Goal: Information Seeking & Learning: Learn about a topic

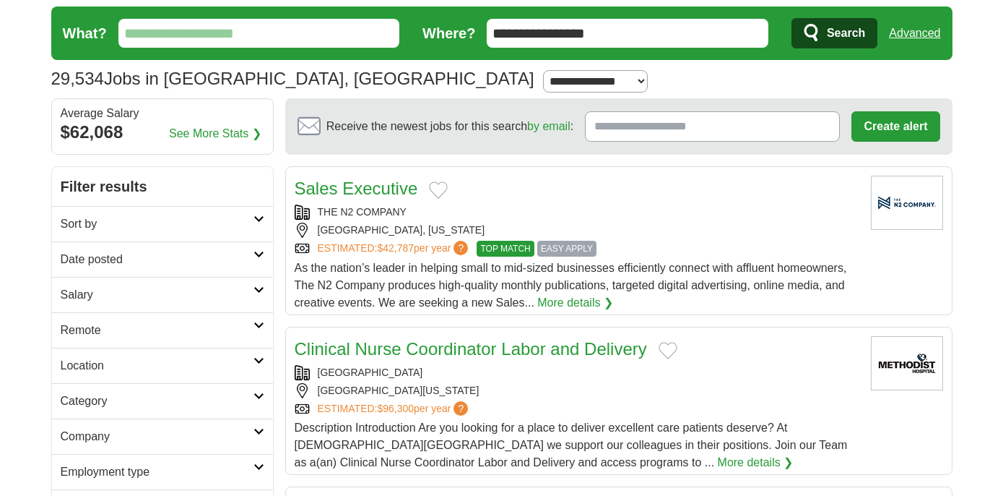
scroll to position [25, 0]
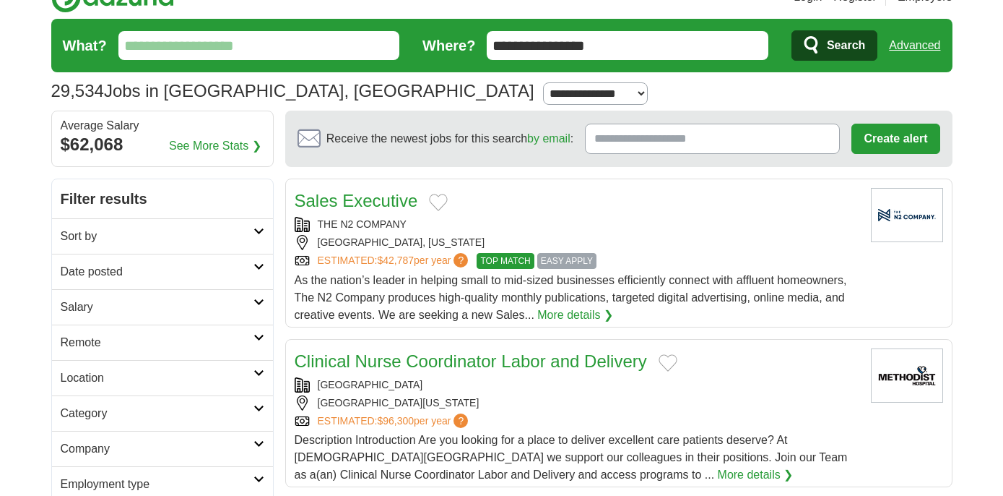
click at [575, 58] on input "**********" at bounding box center [628, 45] width 282 height 29
click at [574, 58] on input "**********" at bounding box center [628, 45] width 282 height 29
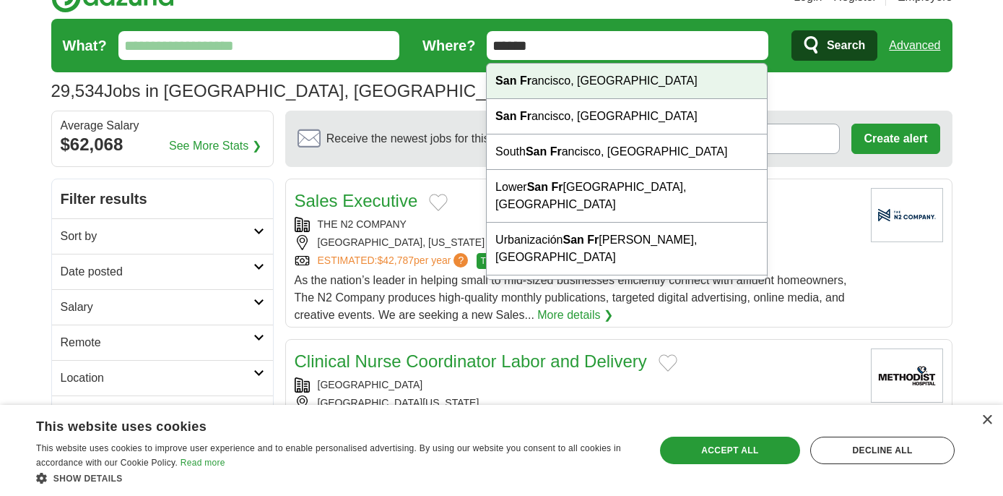
click at [597, 81] on div "San Fr ancisco, CA" at bounding box center [627, 81] width 280 height 35
type input "**********"
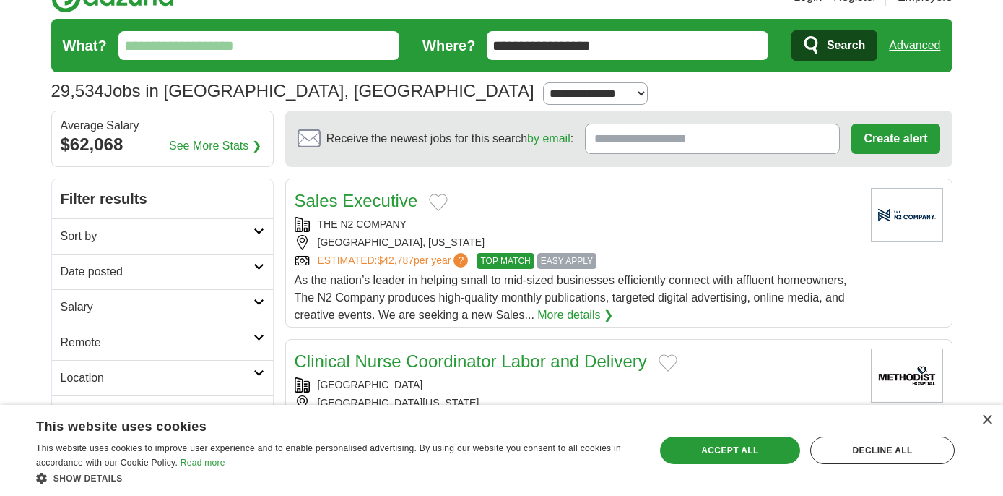
click at [845, 43] on span "Search" at bounding box center [846, 45] width 38 height 29
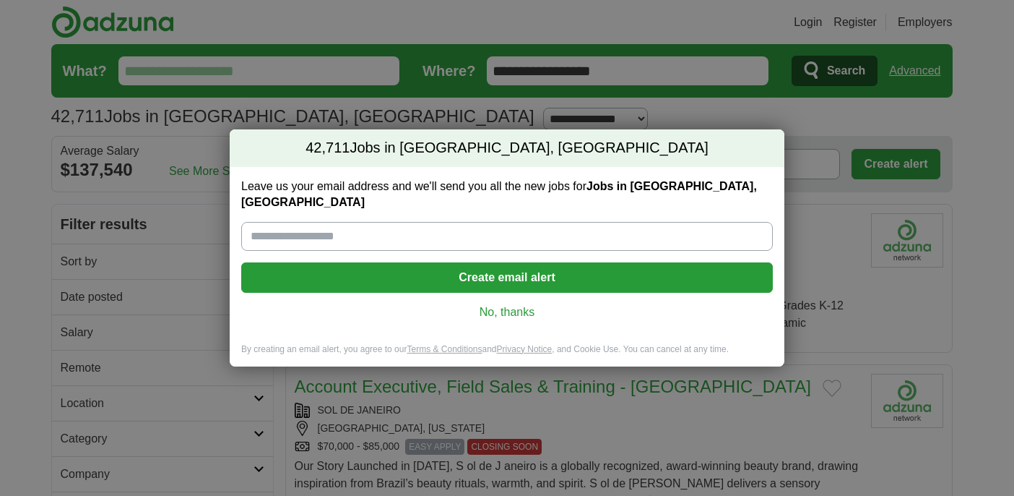
click at [501, 304] on link "No, thanks" at bounding box center [507, 312] width 509 height 16
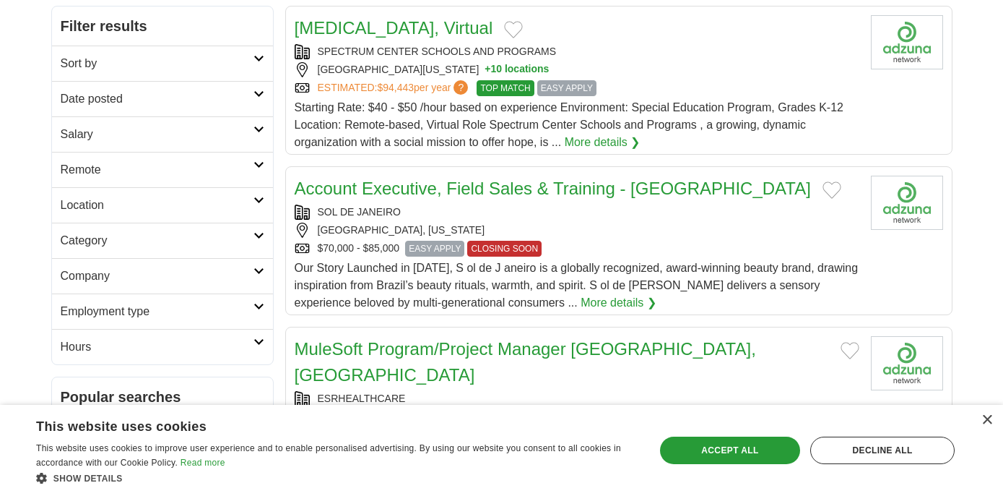
scroll to position [196, 0]
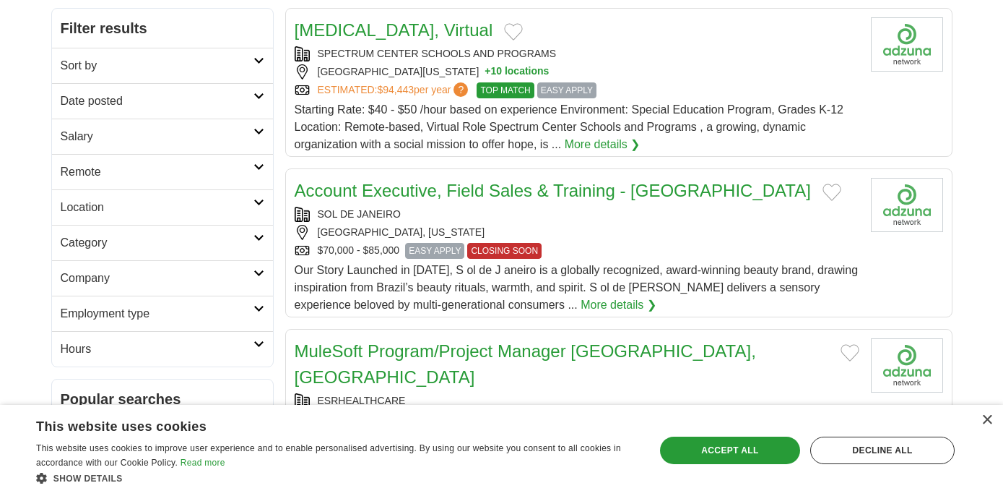
click at [241, 137] on h2 "Salary" at bounding box center [157, 136] width 193 height 17
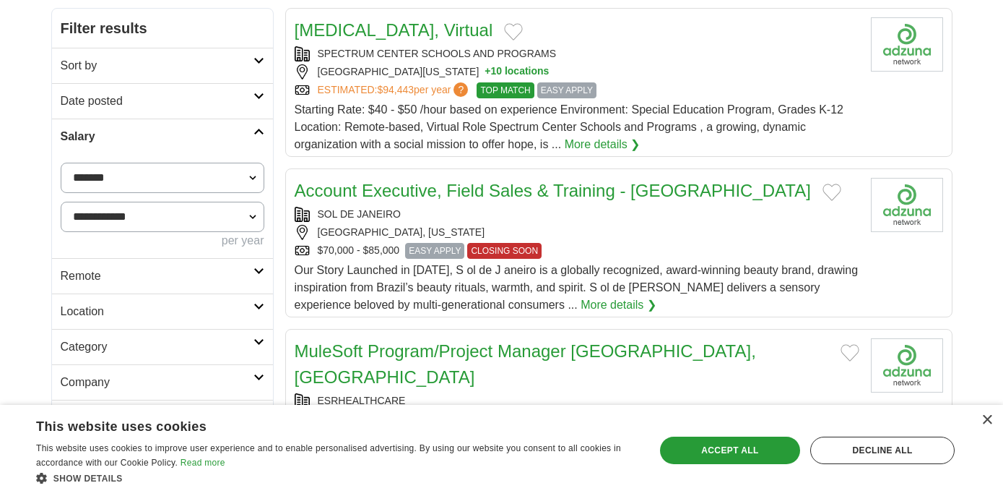
click at [177, 178] on select "**********" at bounding box center [163, 178] width 204 height 30
select select "******"
click at [61, 163] on select "**********" at bounding box center [163, 178] width 204 height 30
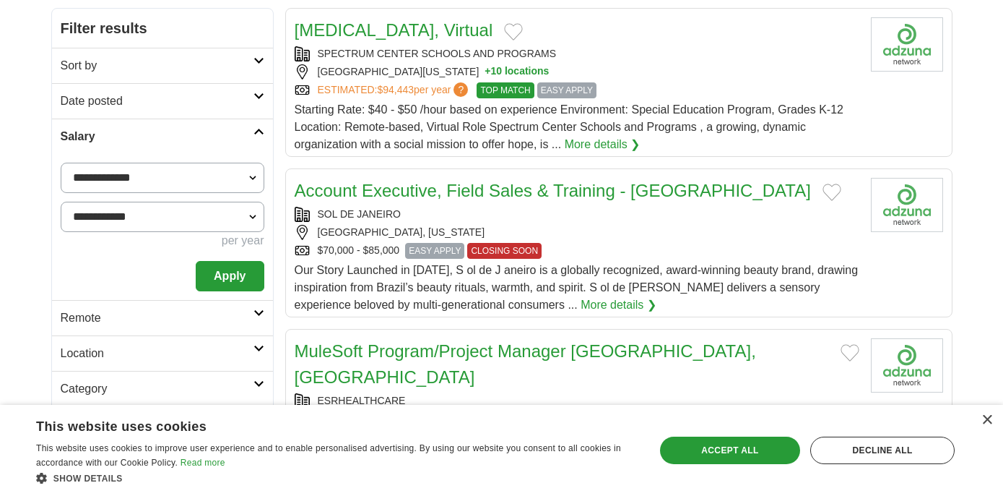
click at [210, 216] on select "**********" at bounding box center [163, 217] width 204 height 30
click at [177, 226] on select "**********" at bounding box center [163, 217] width 204 height 30
click at [137, 215] on select "**********" at bounding box center [163, 217] width 204 height 30
click at [236, 274] on button "Apply" at bounding box center [230, 276] width 68 height 30
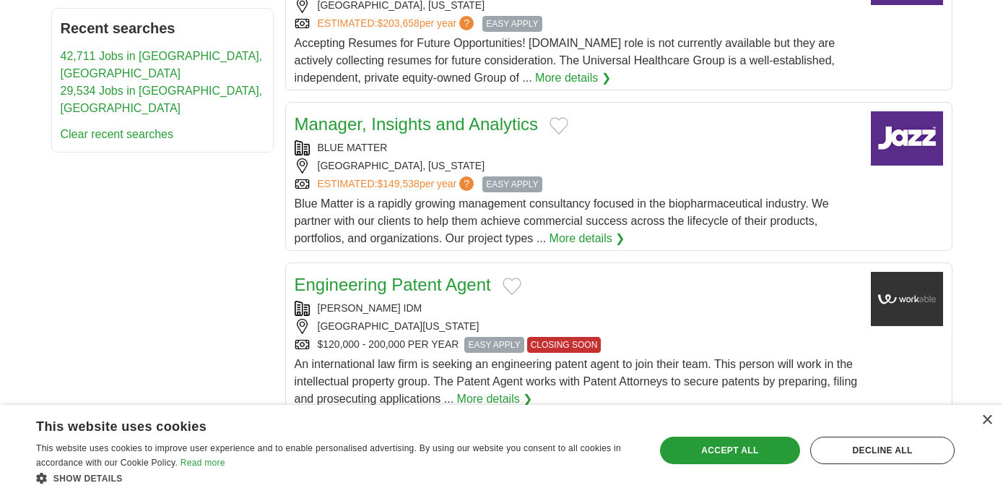
scroll to position [886, 0]
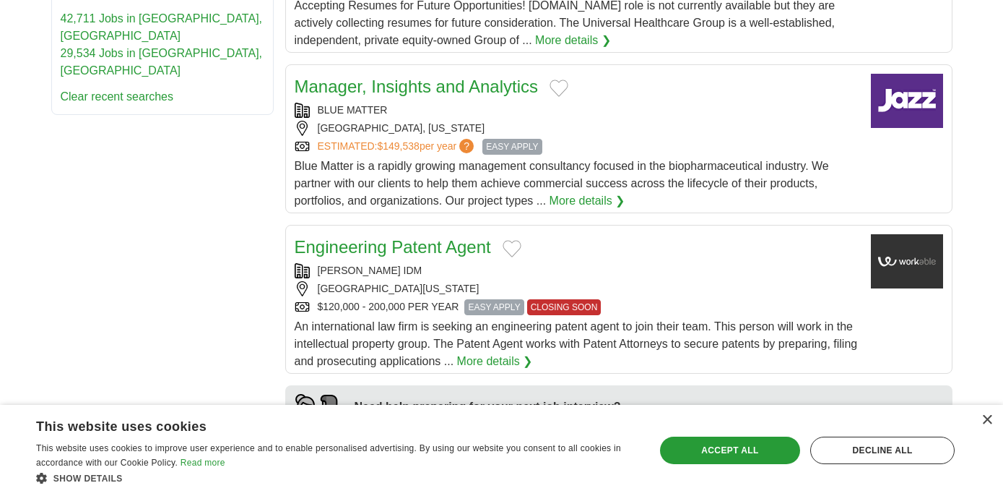
click at [420, 77] on link "Manager, Insights and Analytics" at bounding box center [417, 87] width 244 height 20
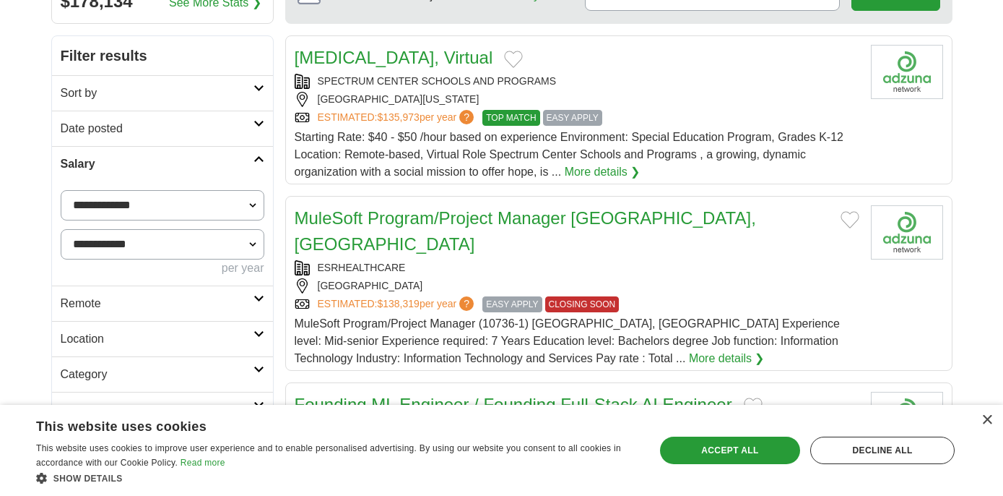
scroll to position [120, 0]
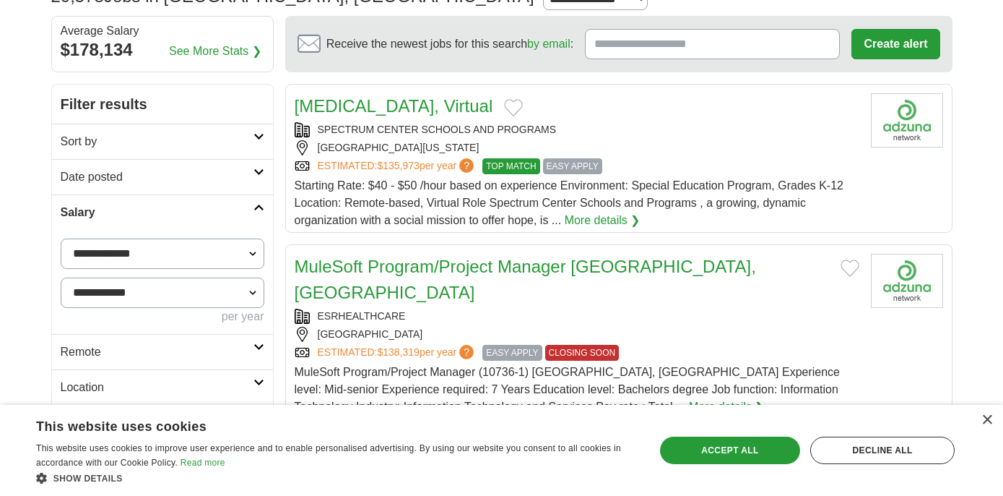
click at [202, 294] on select "**********" at bounding box center [163, 292] width 204 height 30
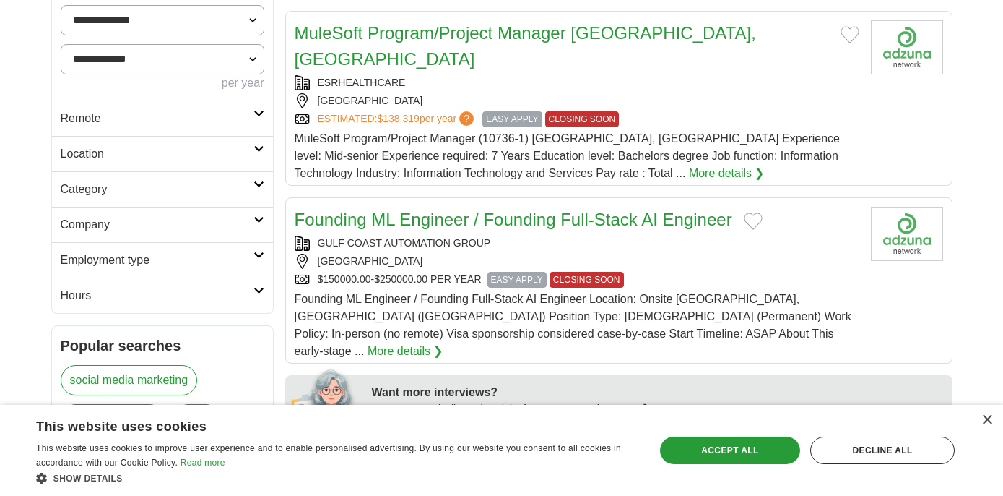
scroll to position [356, 0]
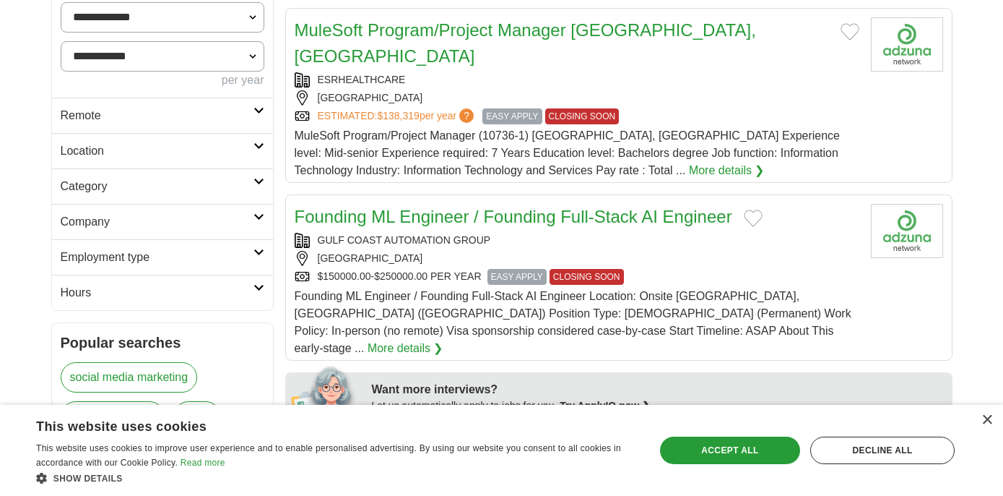
click at [202, 260] on h2 "Employment type" at bounding box center [157, 257] width 193 height 17
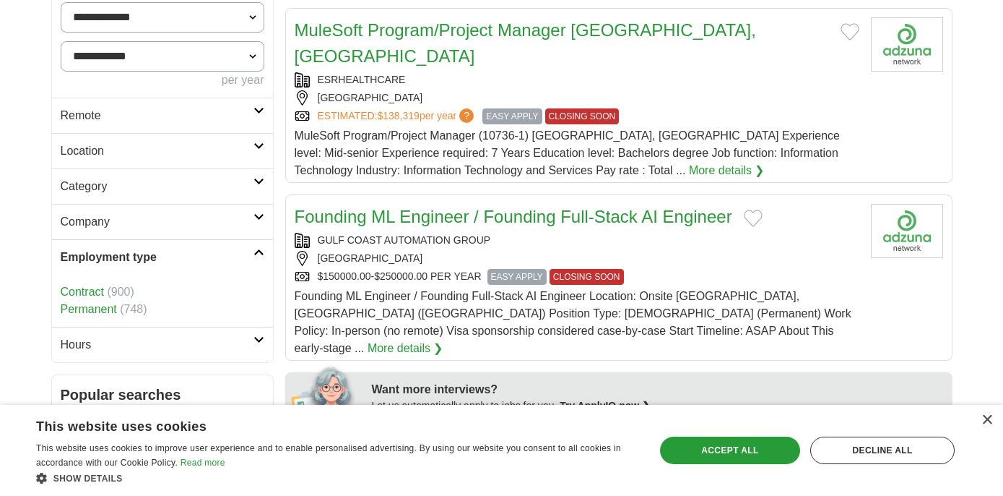
click at [106, 310] on link "Permanent" at bounding box center [89, 309] width 56 height 12
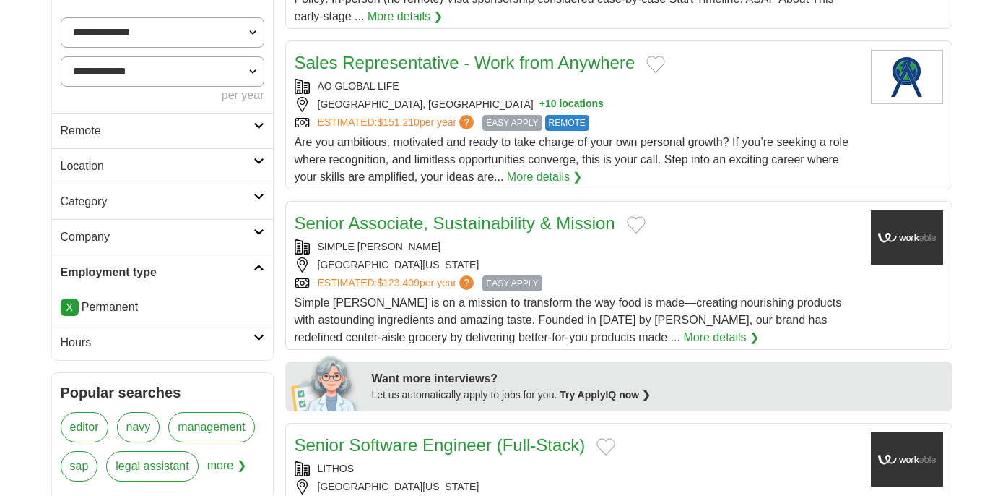
scroll to position [386, 0]
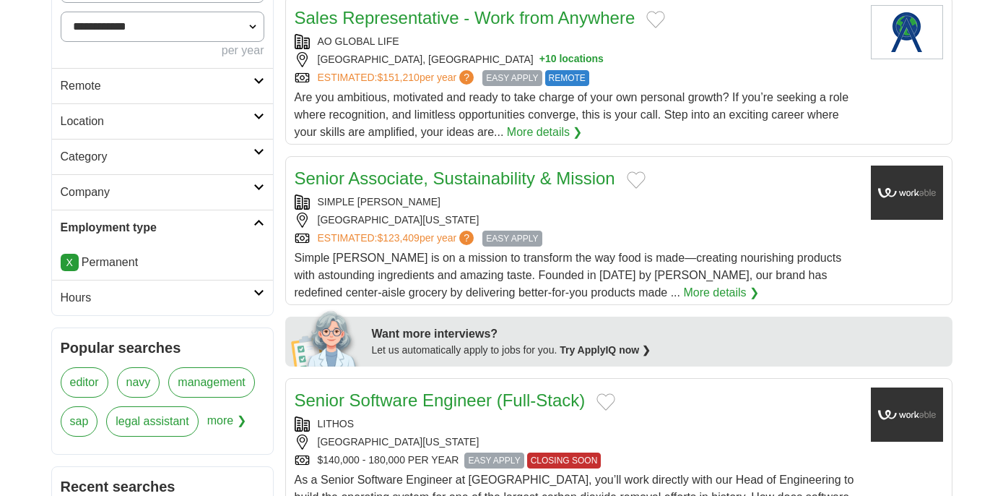
click at [166, 294] on h2 "Hours" at bounding box center [157, 297] width 193 height 17
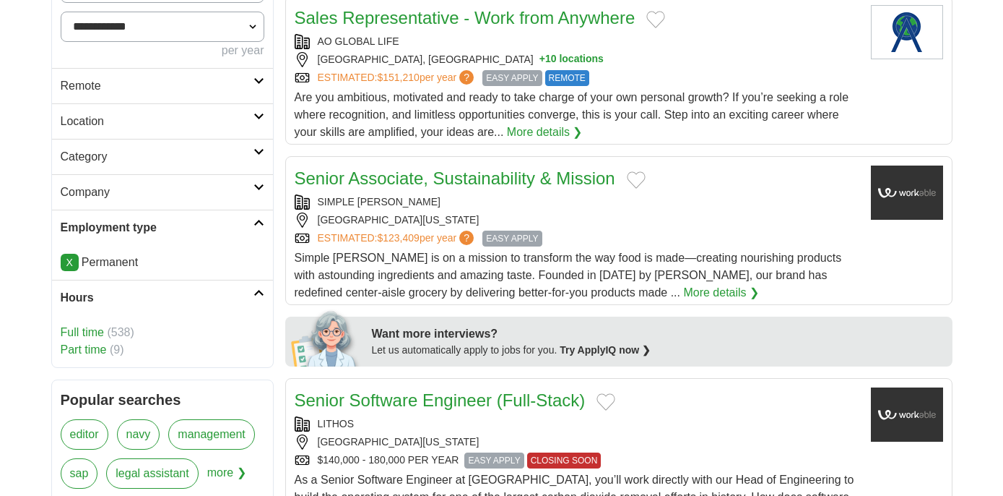
scroll to position [391, 0]
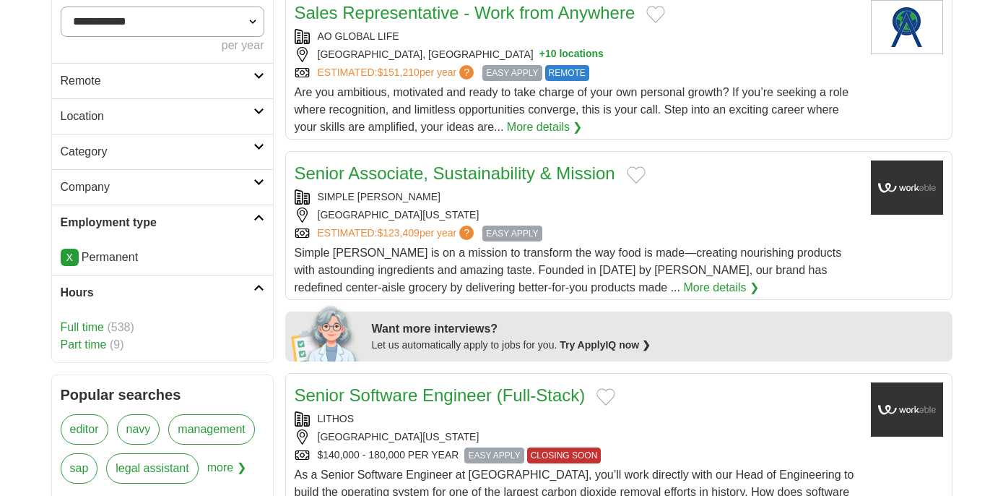
click at [92, 327] on link "Full time" at bounding box center [82, 327] width 43 height 12
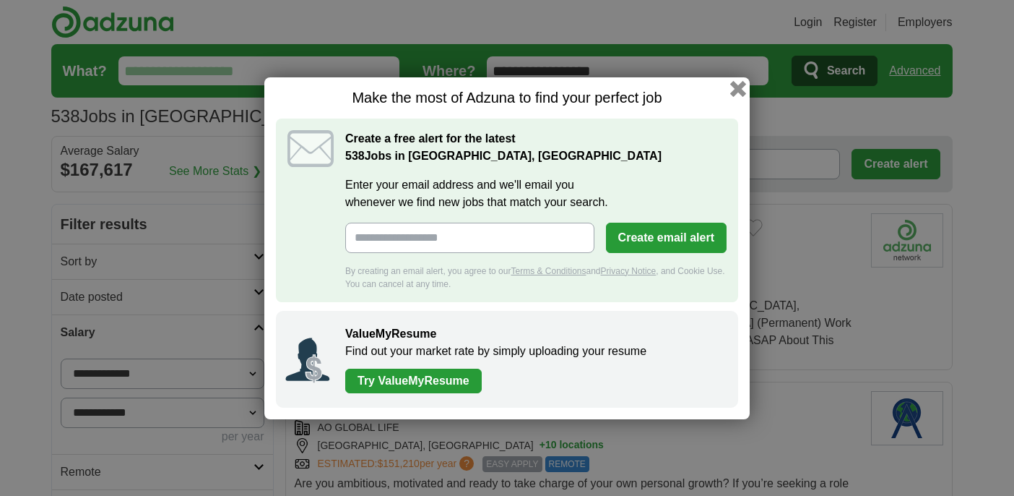
click at [738, 82] on button "button" at bounding box center [738, 88] width 16 height 16
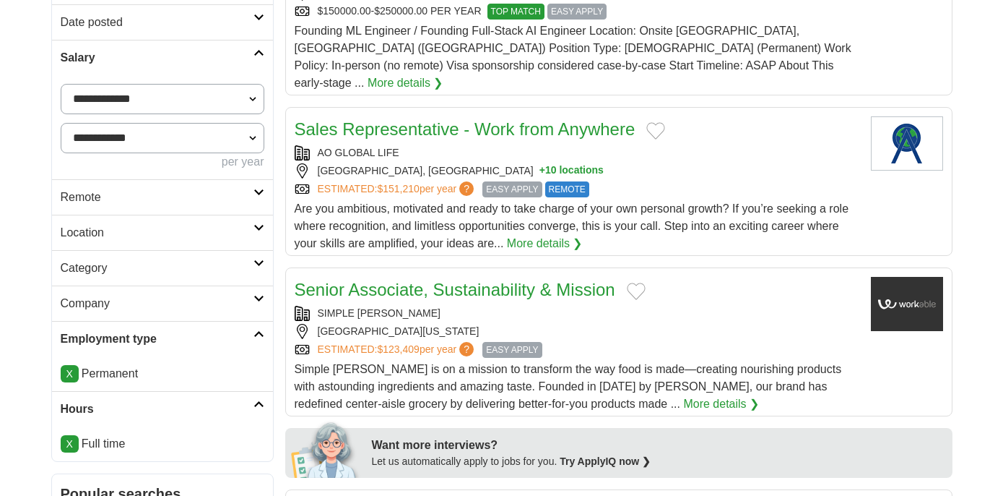
scroll to position [305, 0]
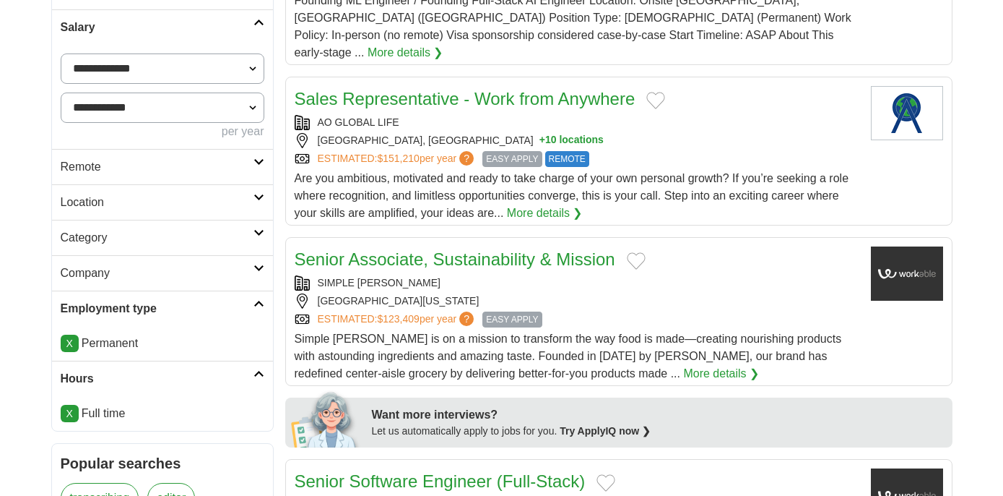
click at [230, 242] on h2 "Category" at bounding box center [157, 237] width 193 height 17
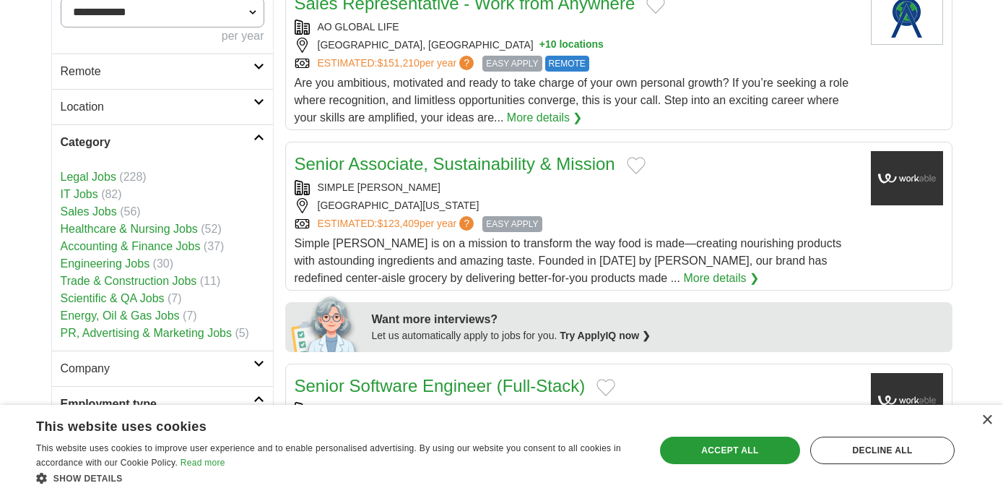
scroll to position [411, 0]
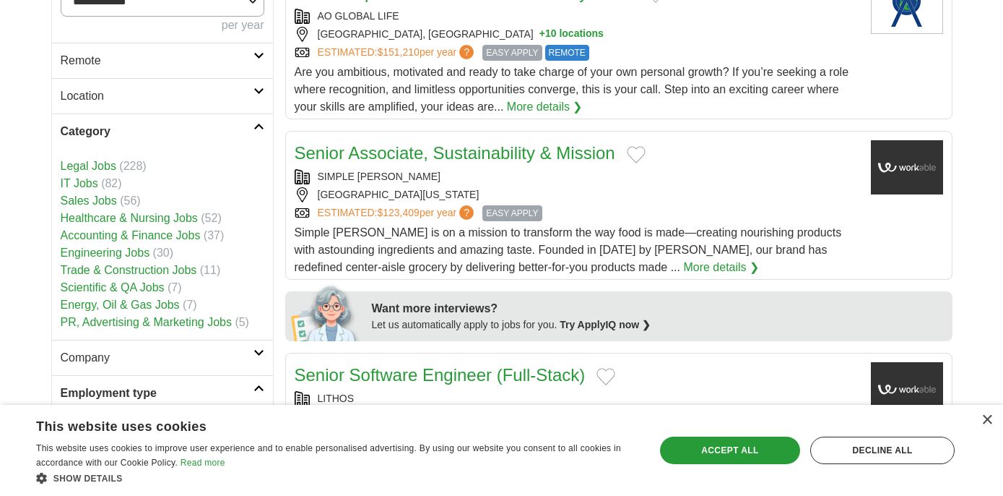
click at [209, 121] on link "Category" at bounding box center [162, 130] width 221 height 35
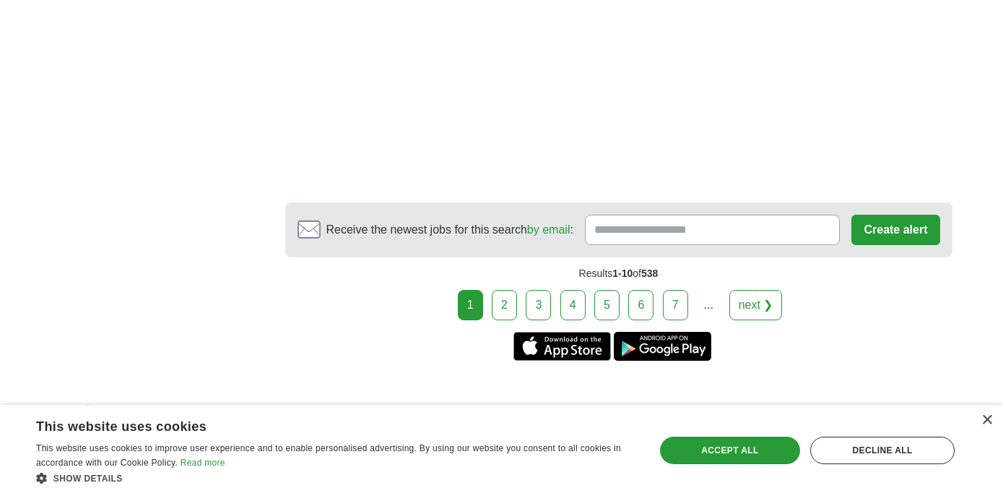
scroll to position [2672, 0]
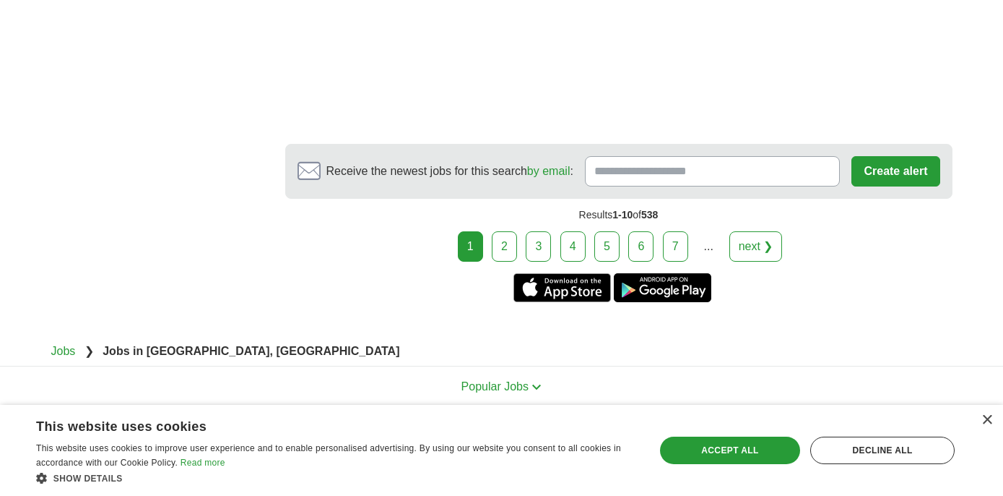
click at [509, 231] on link "2" at bounding box center [504, 246] width 25 height 30
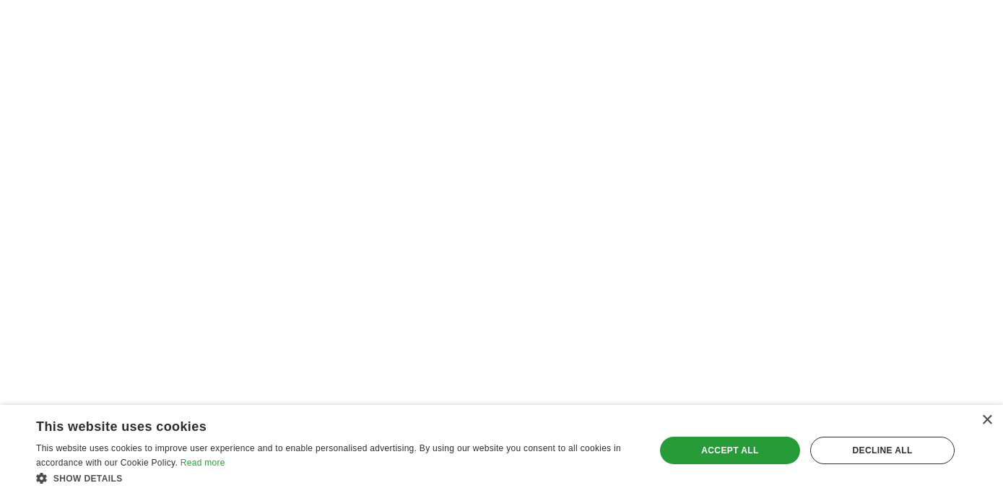
scroll to position [2415, 0]
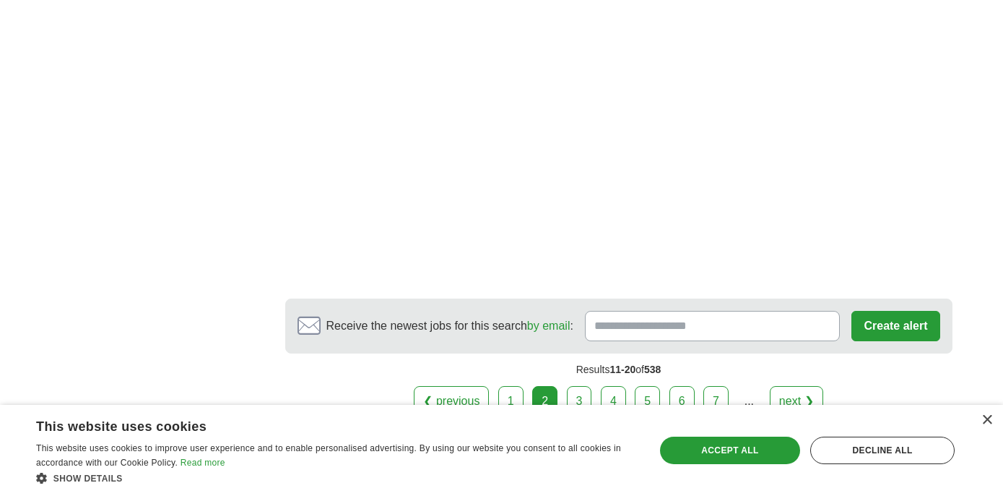
click at [579, 386] on link "3" at bounding box center [579, 401] width 25 height 30
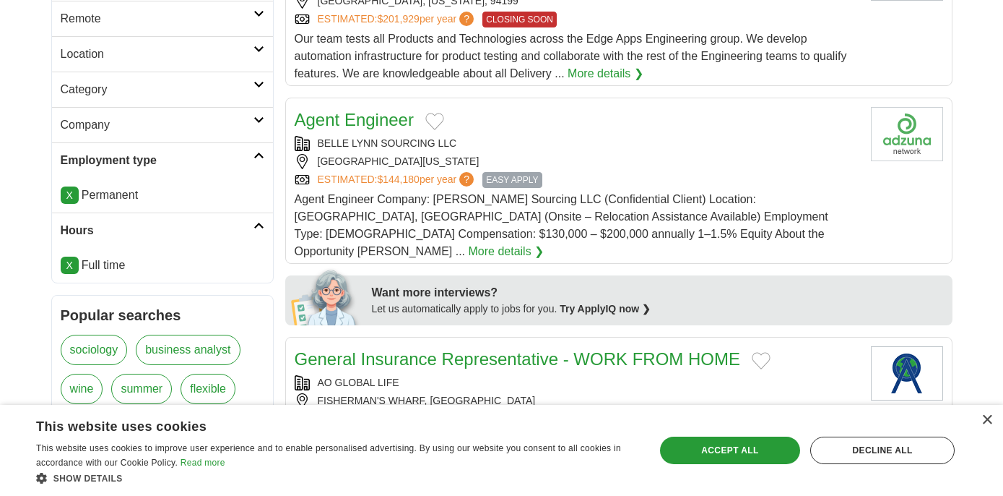
scroll to position [456, 0]
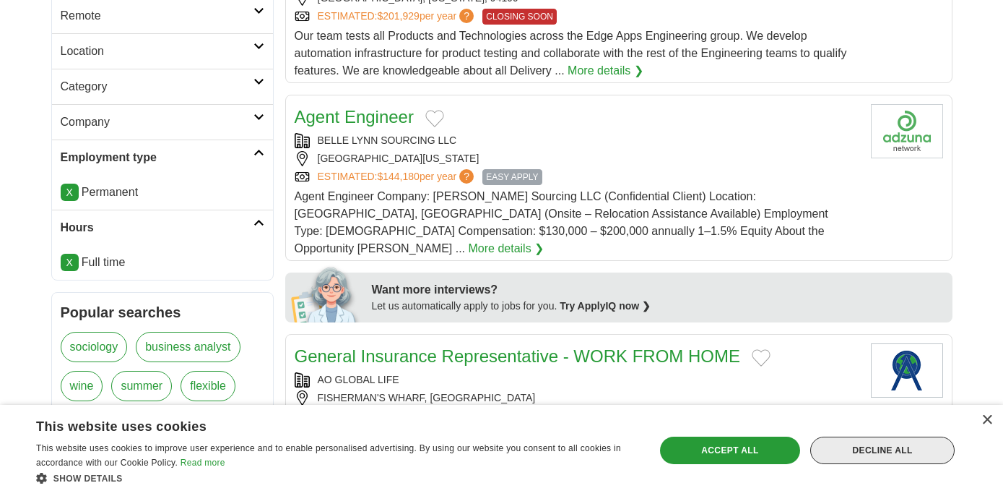
click at [911, 451] on div "Decline all" at bounding box center [883, 449] width 144 height 27
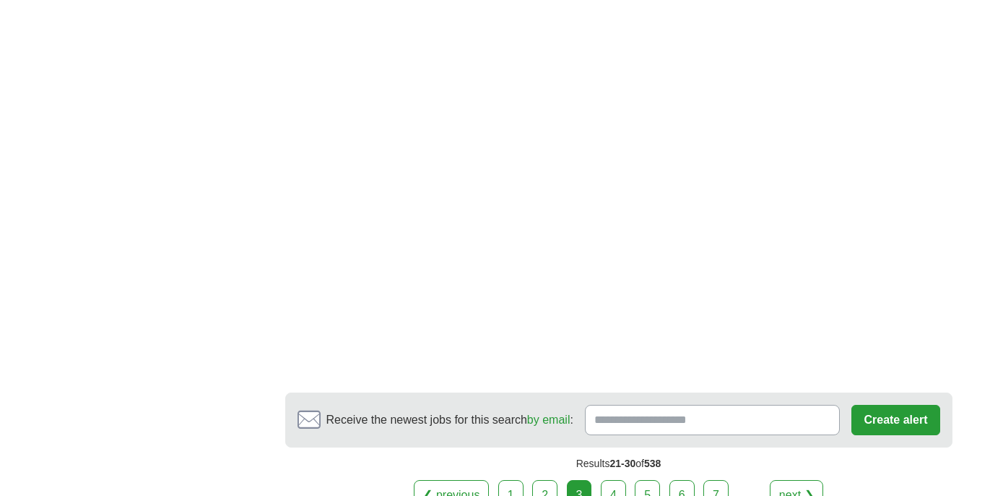
scroll to position [2331, 0]
click at [786, 478] on link "next ❯" at bounding box center [796, 493] width 53 height 30
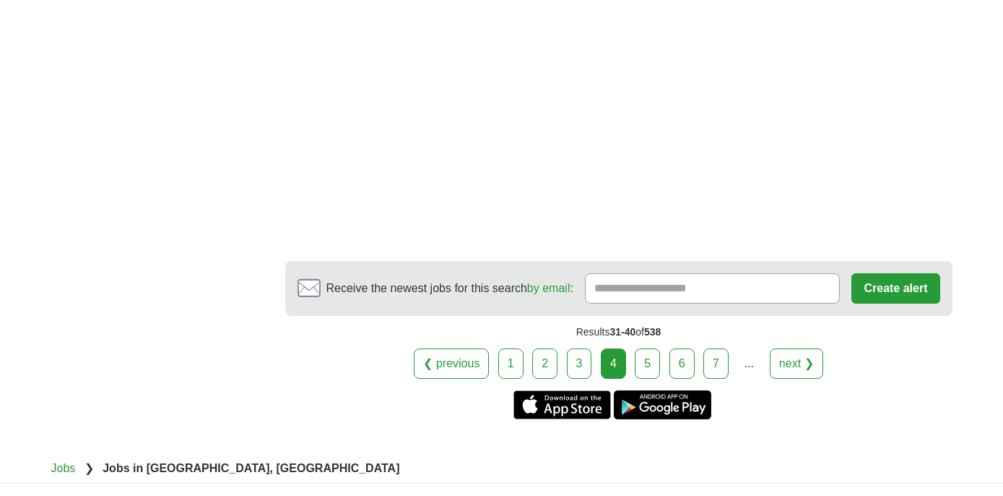
scroll to position [2410, 0]
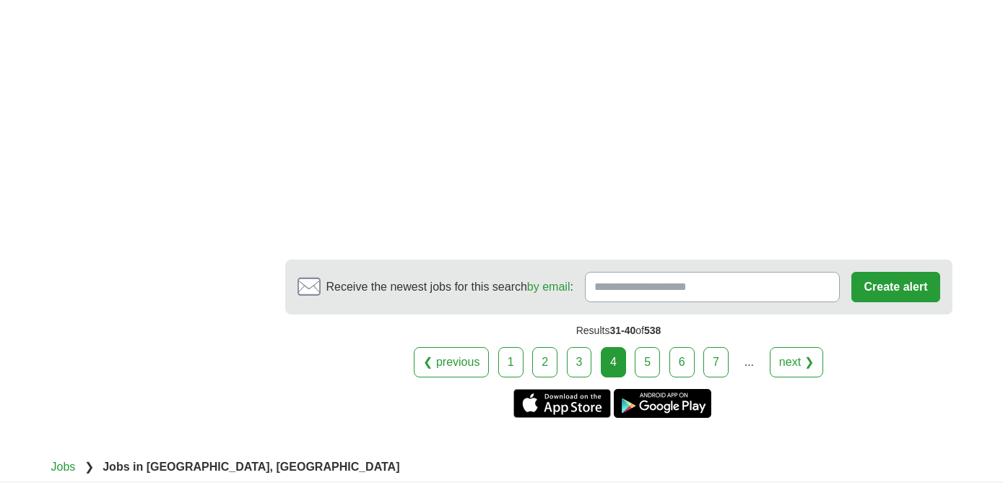
click at [810, 357] on link "next ❯" at bounding box center [796, 362] width 53 height 30
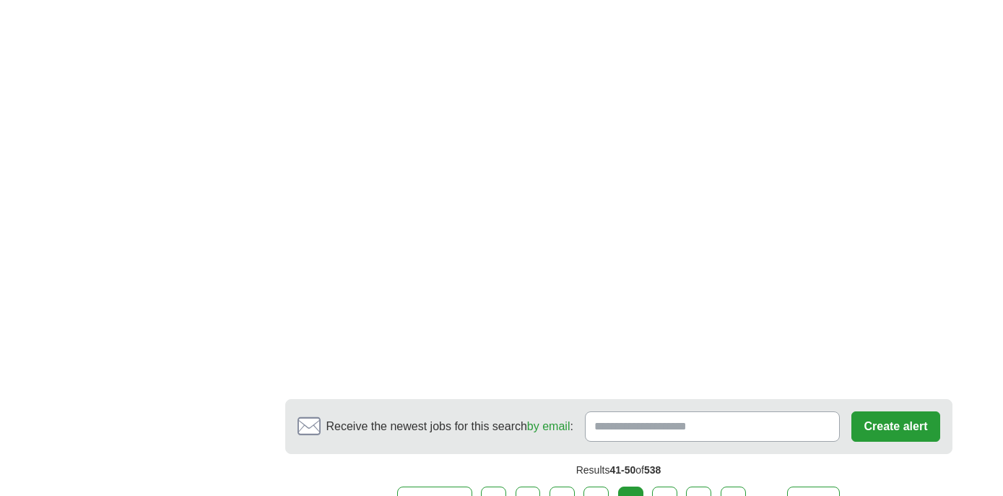
scroll to position [2565, 0]
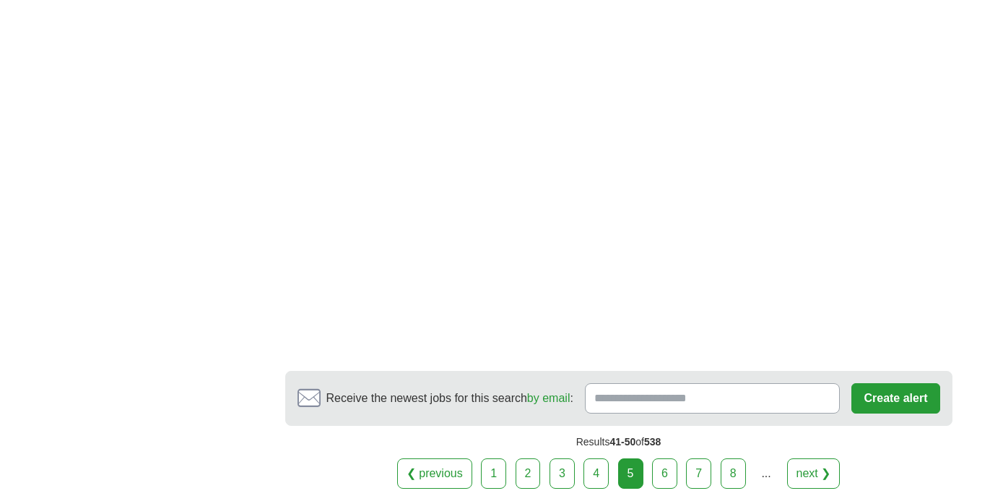
click at [799, 458] on link "next ❯" at bounding box center [813, 473] width 53 height 30
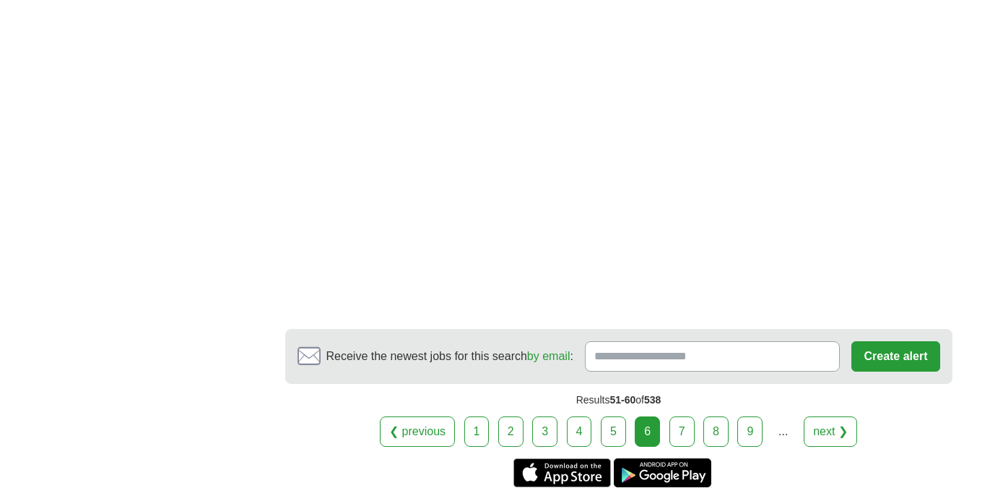
scroll to position [2483, 0]
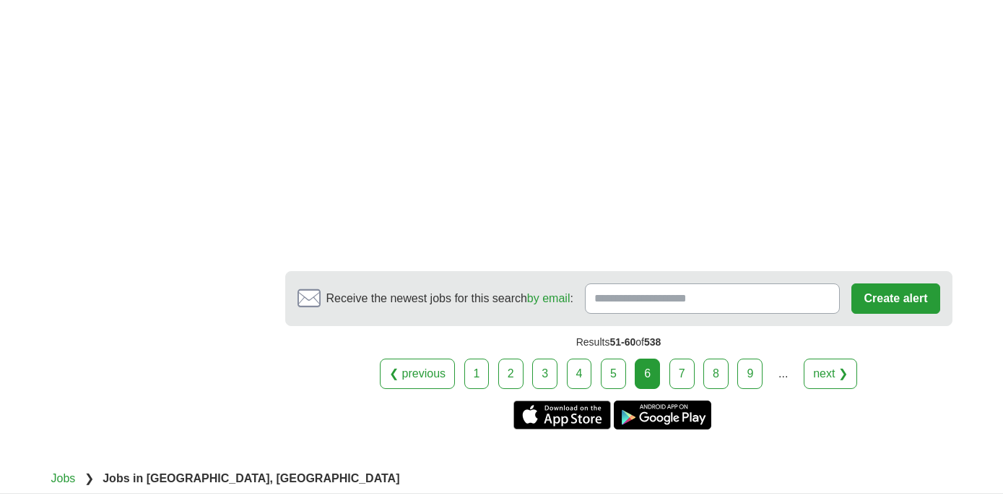
click at [835, 358] on link "next ❯" at bounding box center [830, 373] width 53 height 30
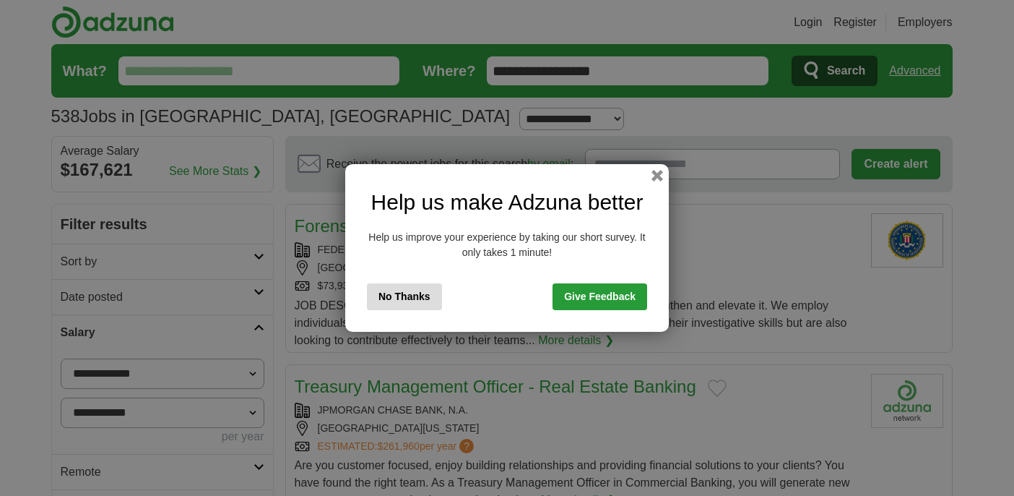
click at [649, 176] on div "Help us make Adzuna better Help us improve your experience by taking our short …" at bounding box center [507, 248] width 324 height 168
click at [661, 177] on button "button" at bounding box center [658, 176] width 12 height 12
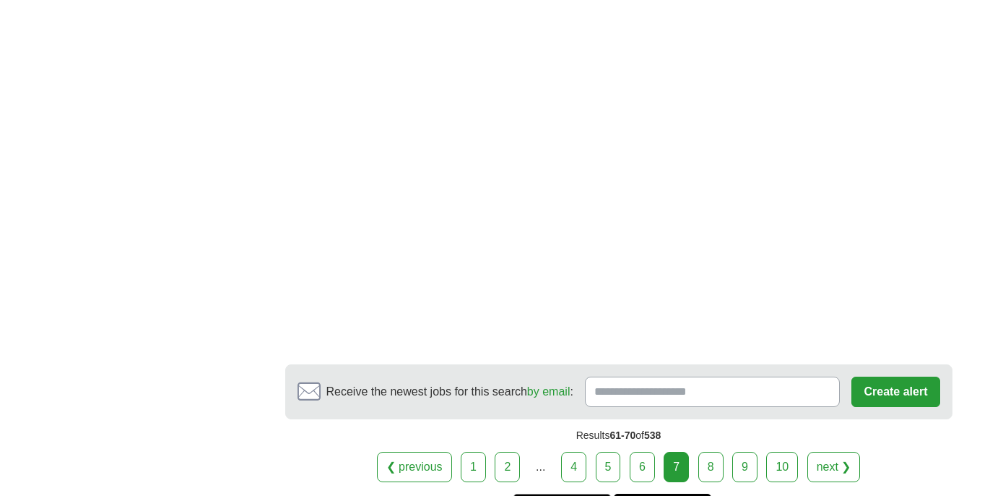
scroll to position [2539, 0]
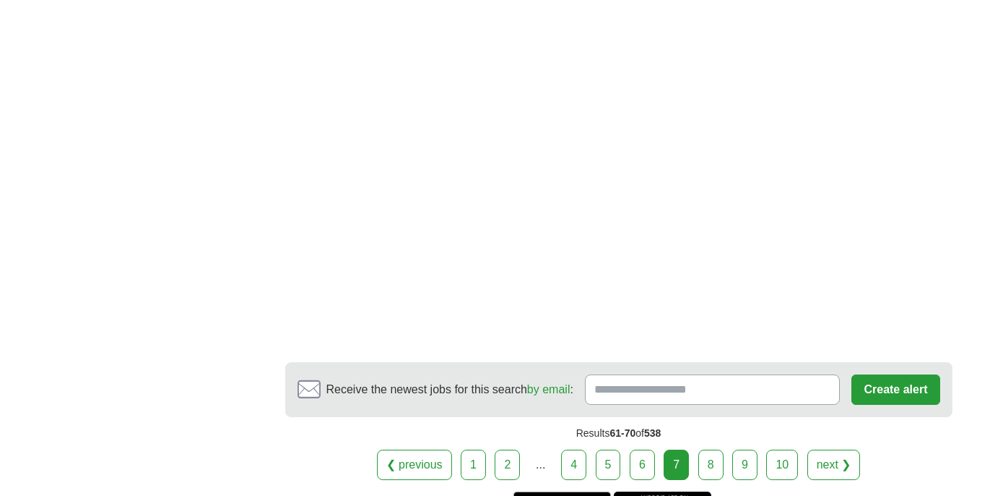
click at [705, 449] on link "8" at bounding box center [711, 464] width 25 height 30
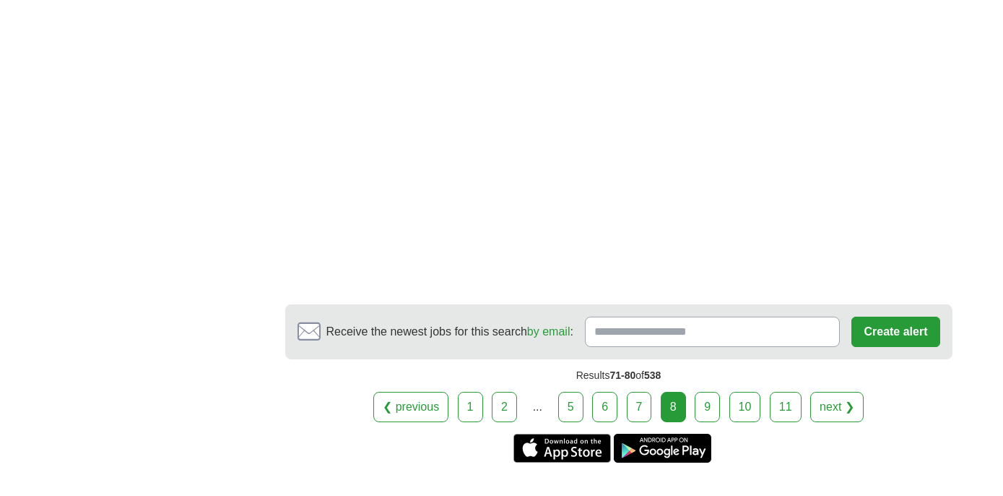
scroll to position [2380, 0]
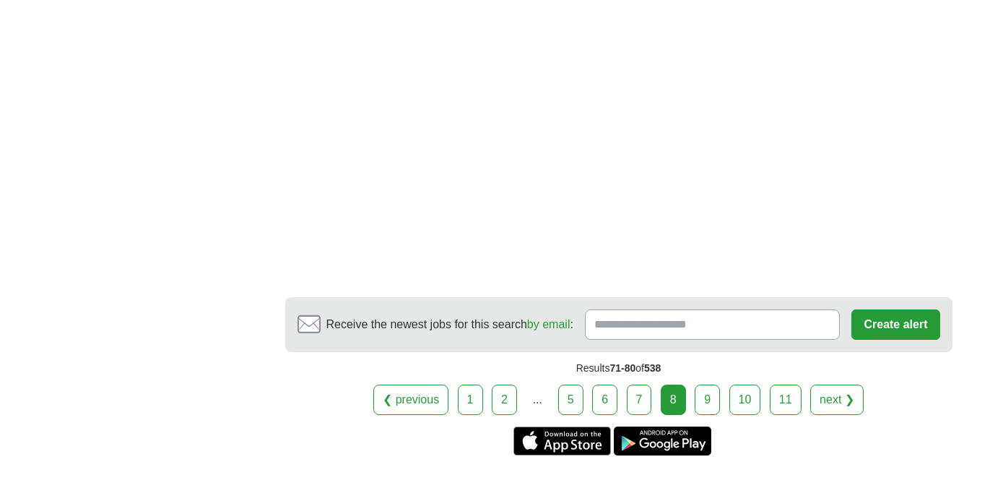
click at [839, 403] on link "next ❯" at bounding box center [837, 399] width 53 height 30
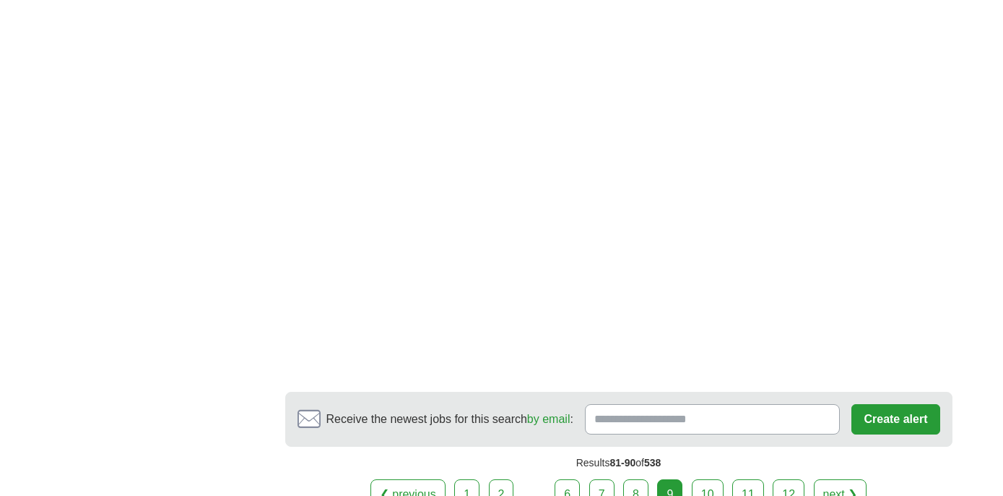
scroll to position [2393, 0]
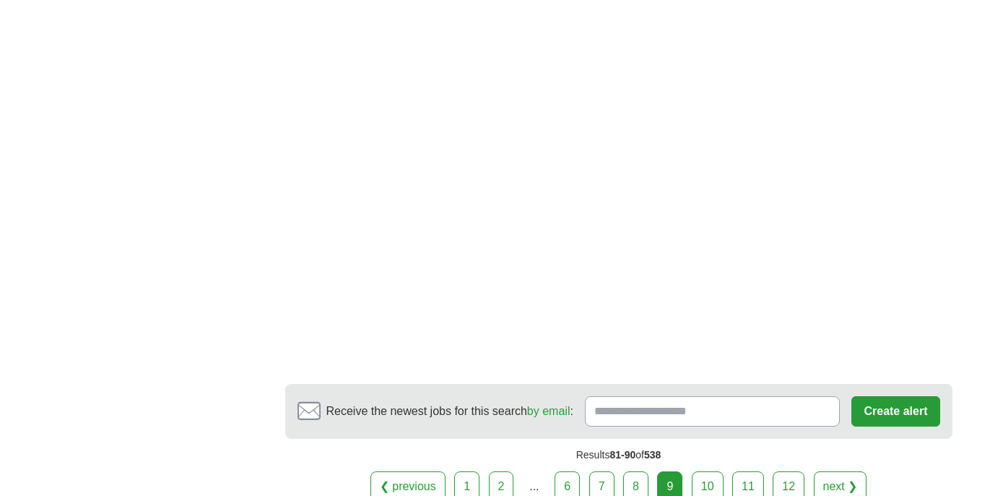
click at [705, 471] on link "10" at bounding box center [708, 486] width 32 height 30
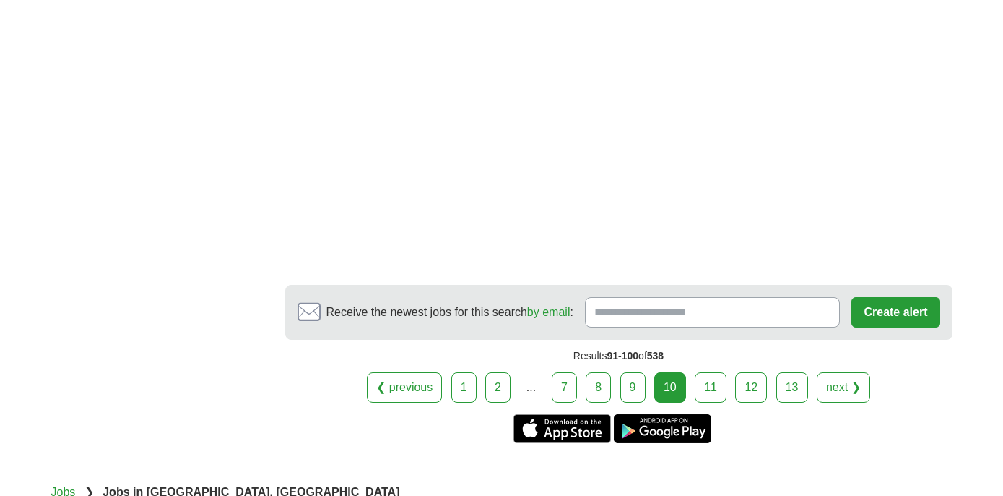
scroll to position [2495, 0]
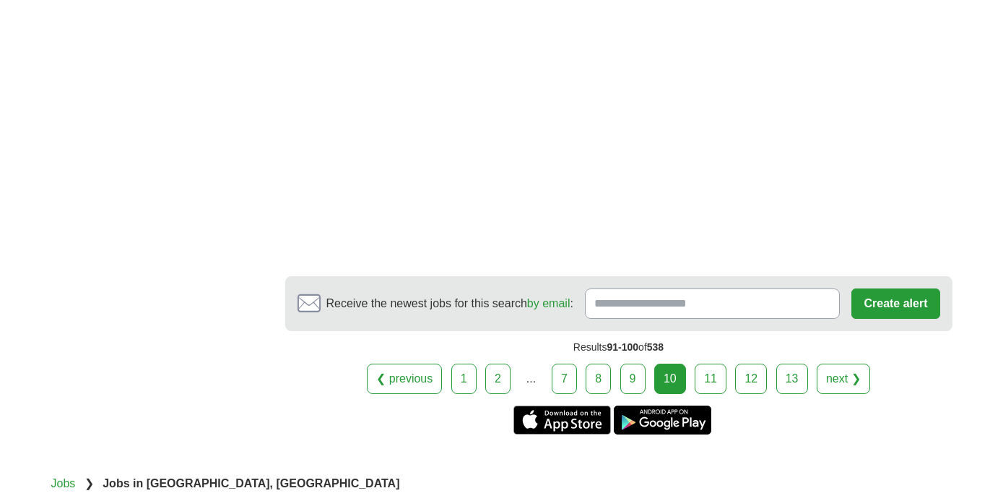
click at [705, 363] on link "11" at bounding box center [711, 378] width 32 height 30
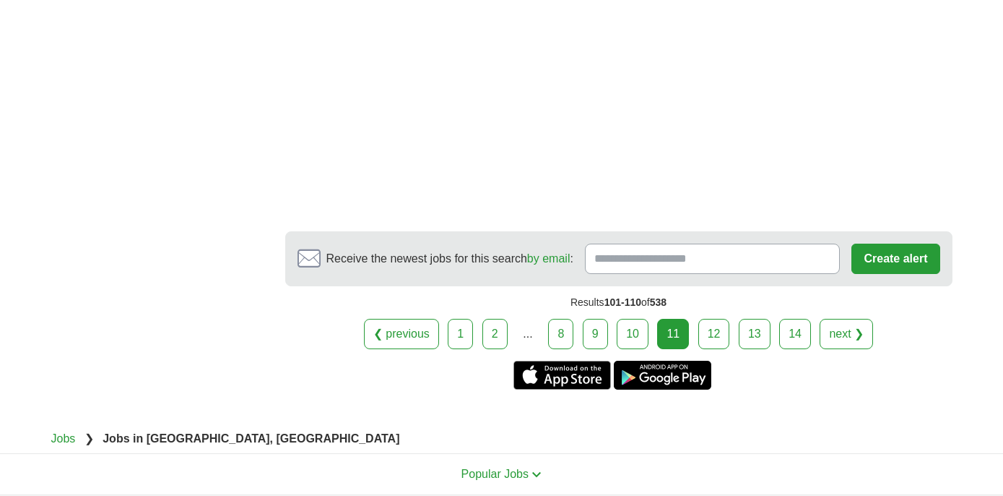
scroll to position [2287, 0]
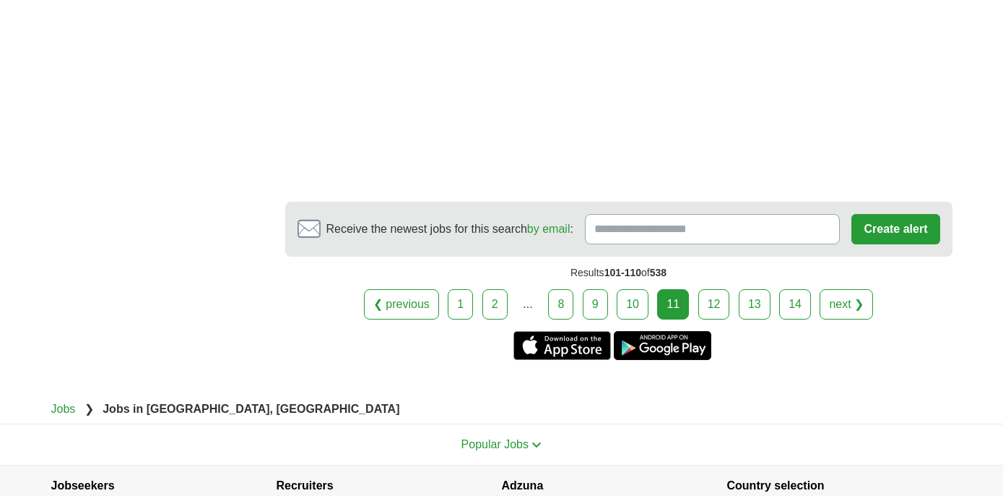
click at [712, 289] on link "12" at bounding box center [715, 304] width 32 height 30
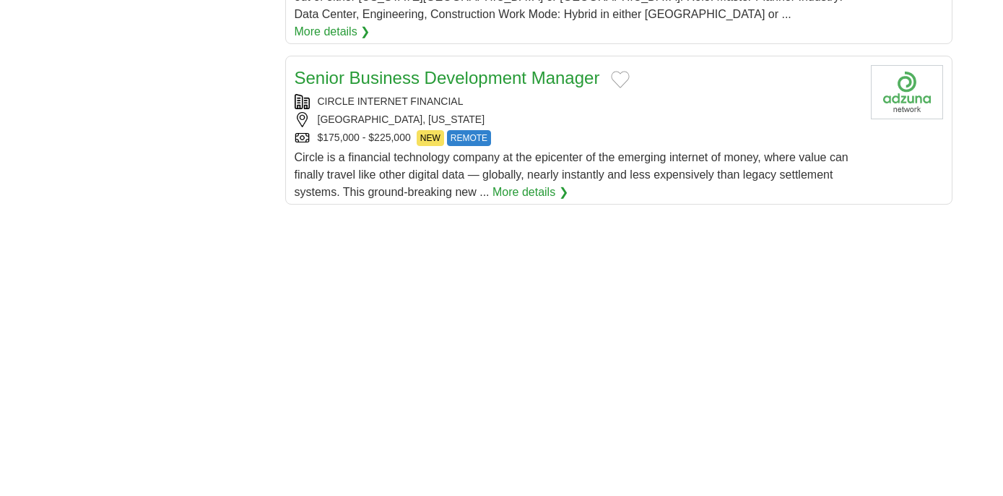
scroll to position [2005, 0]
